Goal: Task Accomplishment & Management: Complete application form

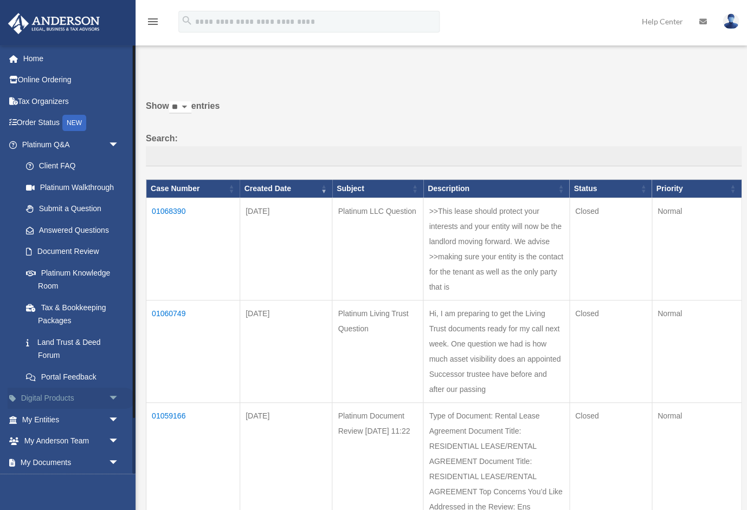
click at [65, 395] on link "Digital Products arrow_drop_down" at bounding box center [72, 399] width 128 height 22
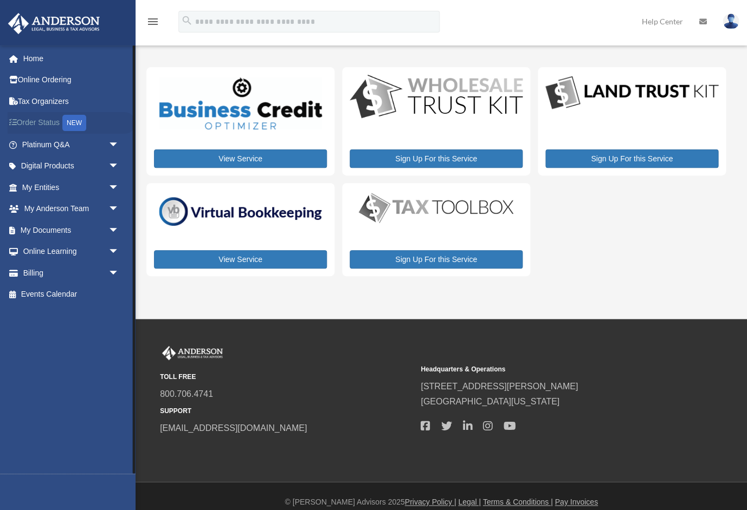
click at [43, 124] on link "Order Status NEW" at bounding box center [72, 123] width 128 height 22
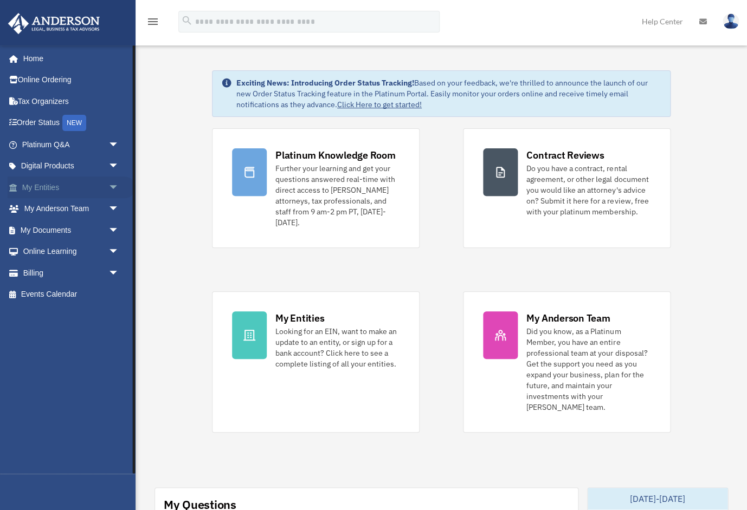
click at [51, 184] on link "My Entities arrow_drop_down" at bounding box center [72, 188] width 128 height 22
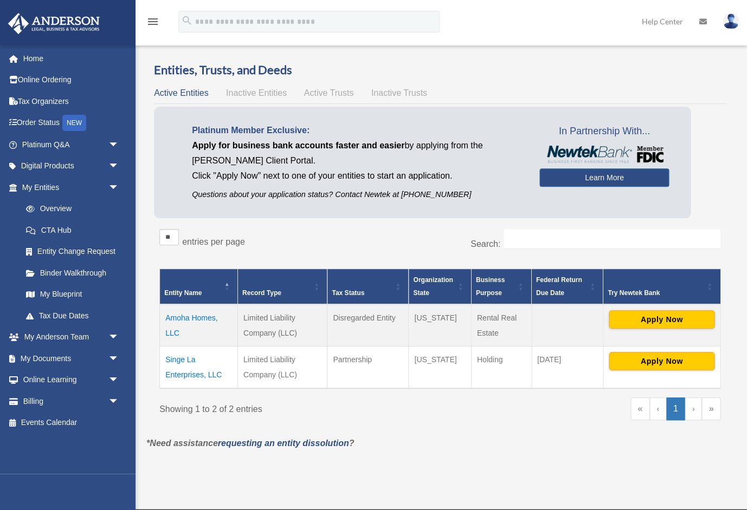
scroll to position [3, 0]
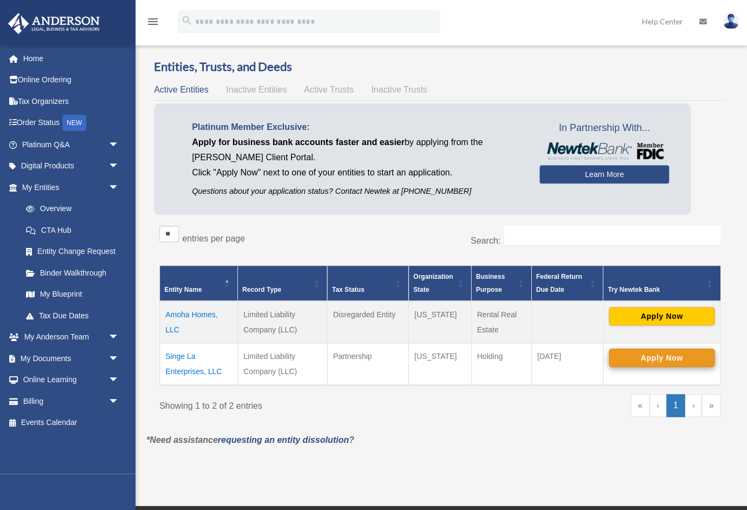
drag, startPoint x: 593, startPoint y: 364, endPoint x: 623, endPoint y: 364, distance: 29.8
click at [594, 364] on td "[DATE]" at bounding box center [567, 365] width 72 height 42
click at [654, 357] on button "Apply Now" at bounding box center [661, 358] width 106 height 18
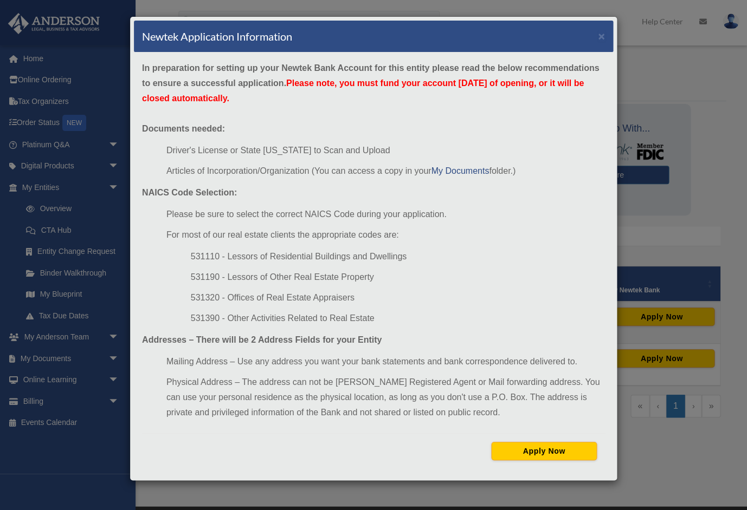
scroll to position [0, 0]
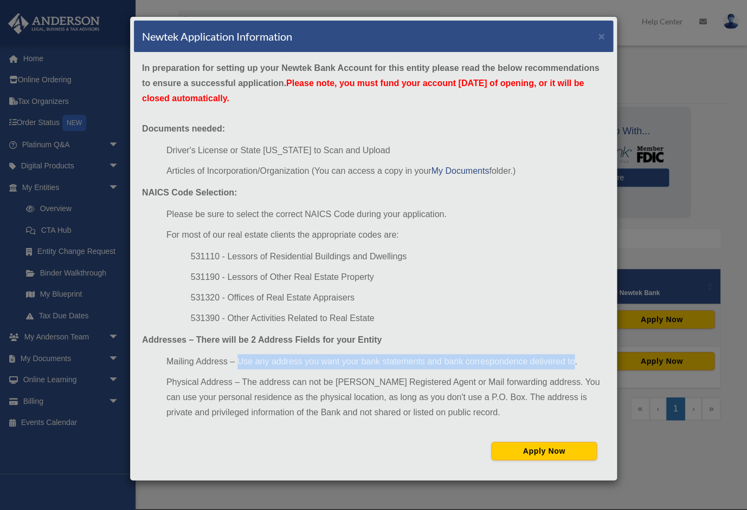
drag, startPoint x: 237, startPoint y: 358, endPoint x: 575, endPoint y: 359, distance: 338.6
click at [575, 359] on li "Mailing Address – Use any address you want your bank statements and bank corres…" at bounding box center [385, 361] width 438 height 15
click at [385, 362] on li "Mailing Address – Use any address you want your bank statements and bank corres…" at bounding box center [385, 361] width 438 height 15
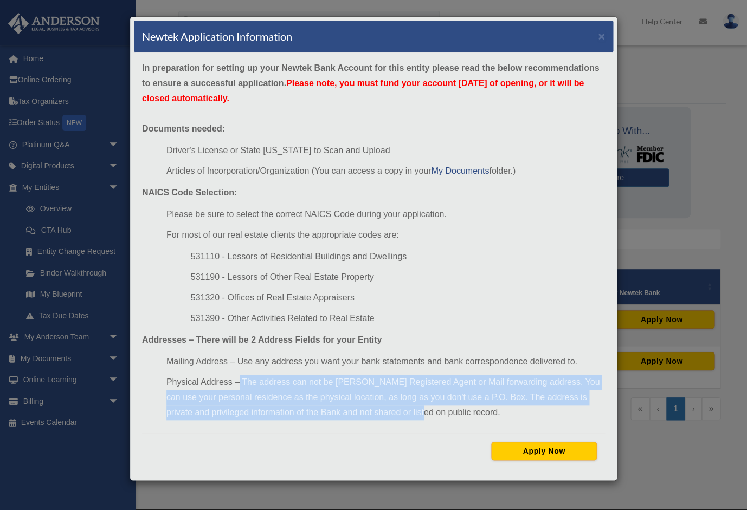
drag, startPoint x: 240, startPoint y: 378, endPoint x: 384, endPoint y: 403, distance: 145.7
click at [402, 402] on li "Physical Address – The address can not be Anderson's Registered Agent or Mail f…" at bounding box center [385, 398] width 438 height 46
click at [383, 403] on li "Physical Address – The address can not be Anderson's Registered Agent or Mail f…" at bounding box center [385, 398] width 438 height 46
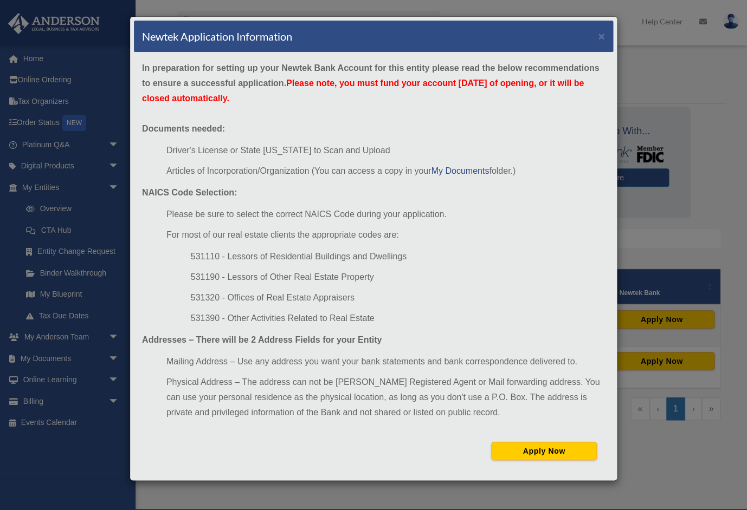
drag, startPoint x: 353, startPoint y: 21, endPoint x: 390, endPoint y: 65, distance: 57.3
click at [383, 16] on div "Newtek Application Information × In preparation for setting up your Newtek Bank…" at bounding box center [373, 248] width 488 height 465
click at [601, 36] on button "×" at bounding box center [601, 35] width 7 height 11
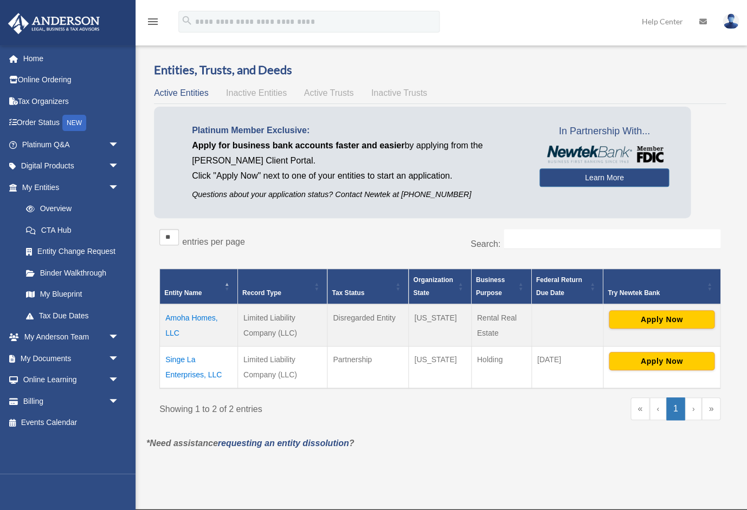
click at [345, 229] on div "** ** ** *** entries per page" at bounding box center [295, 242] width 273 height 27
click at [56, 141] on link "Platinum Q&A arrow_drop_down" at bounding box center [72, 145] width 128 height 22
